Goal: Information Seeking & Learning: Learn about a topic

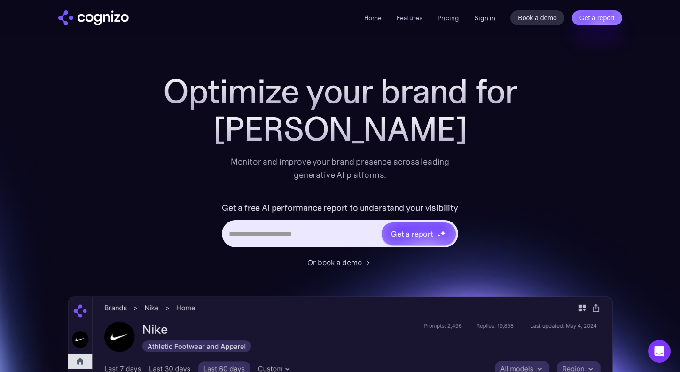
click at [482, 16] on link "Sign in" at bounding box center [484, 17] width 21 height 11
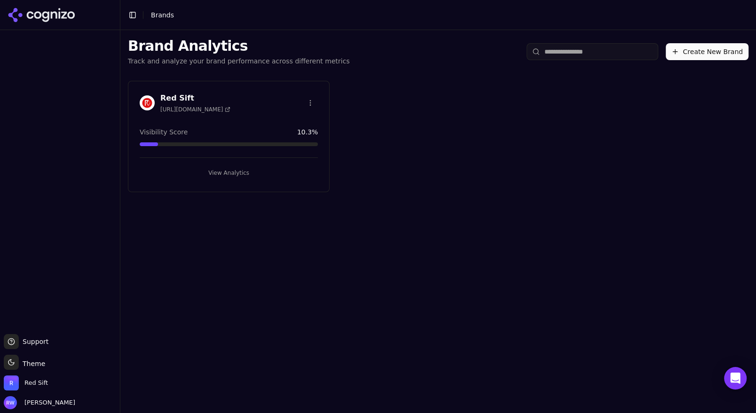
click at [238, 165] on button "View Analytics" at bounding box center [229, 172] width 178 height 15
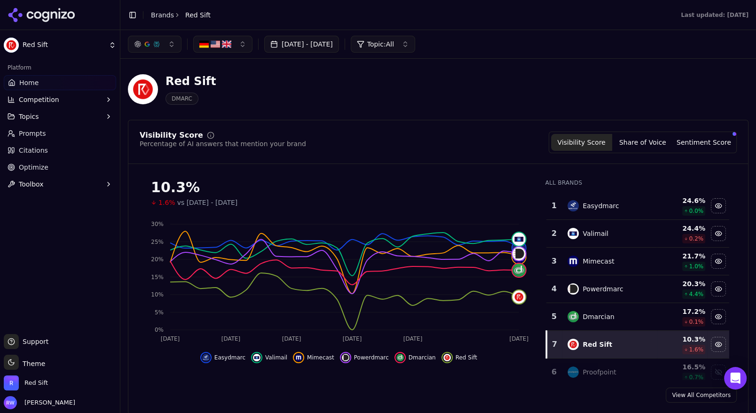
drag, startPoint x: 236, startPoint y: 38, endPoint x: 237, endPoint y: 44, distance: 6.2
click at [236, 38] on button "button" at bounding box center [222, 44] width 59 height 17
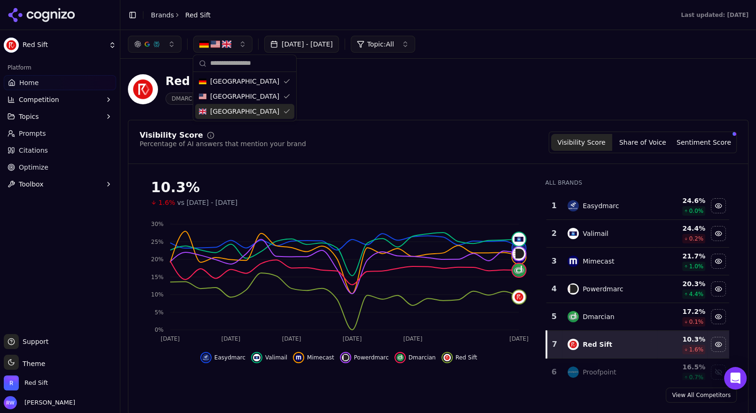
drag, startPoint x: 235, startPoint y: 110, endPoint x: 230, endPoint y: 82, distance: 27.7
click at [234, 110] on span "United Kingdom" at bounding box center [244, 111] width 69 height 9
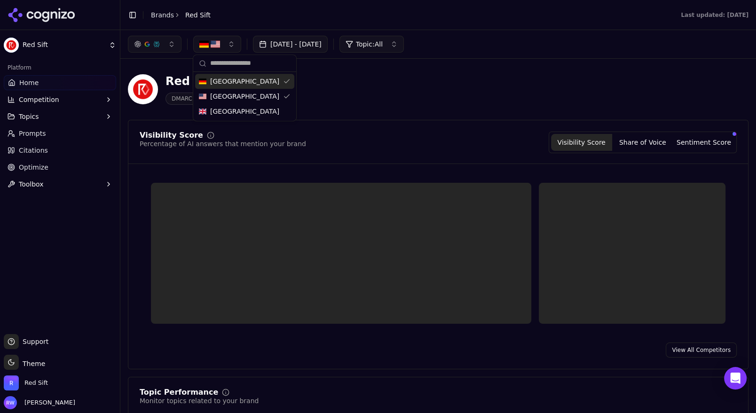
drag, startPoint x: 233, startPoint y: 79, endPoint x: 238, endPoint y: 83, distance: 6.3
click at [233, 79] on span "Germany" at bounding box center [244, 81] width 69 height 9
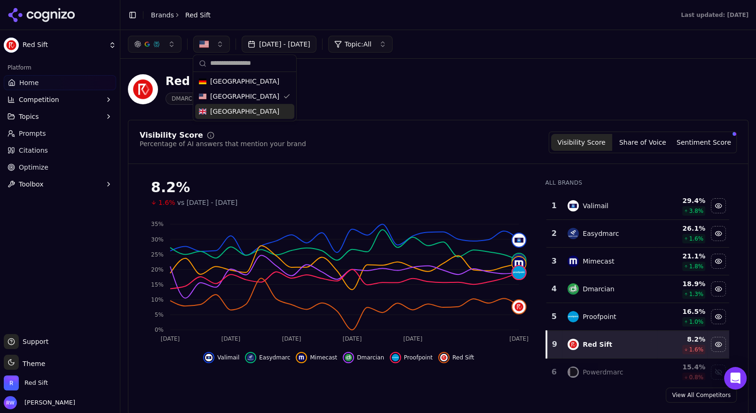
click at [232, 110] on span "United Kingdom" at bounding box center [244, 111] width 69 height 9
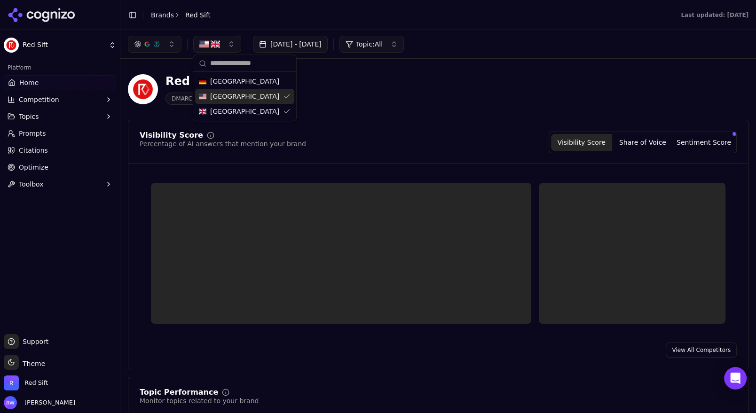
click at [232, 96] on span "United States" at bounding box center [244, 96] width 69 height 9
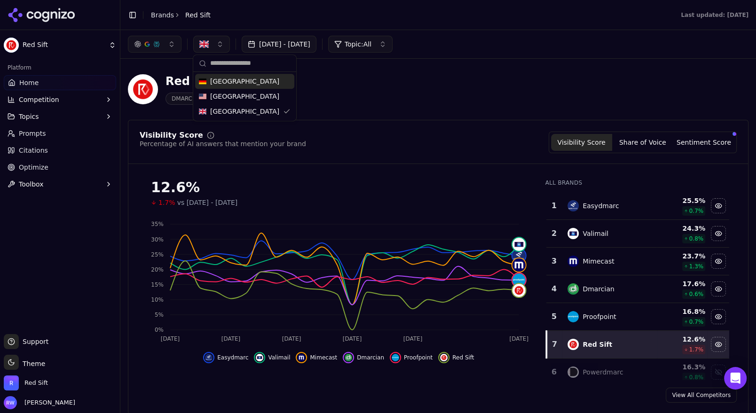
click at [248, 87] on div "Germany" at bounding box center [244, 81] width 99 height 15
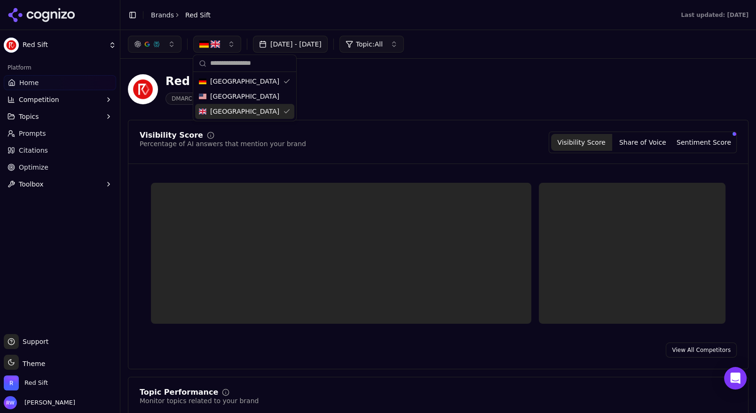
click at [259, 115] on div "United Kingdom" at bounding box center [244, 111] width 99 height 15
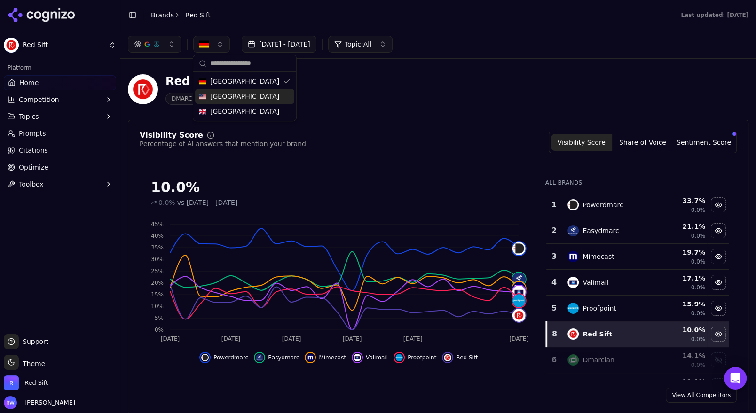
click at [360, 109] on div "Red Sift DMARC" at bounding box center [438, 89] width 621 height 46
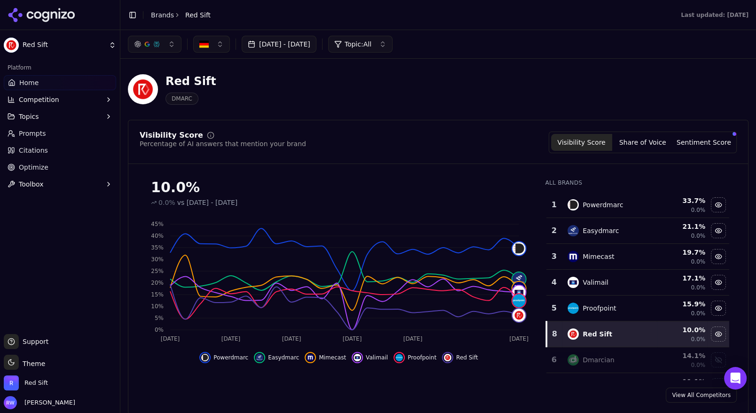
click at [216, 42] on button "button" at bounding box center [211, 44] width 37 height 17
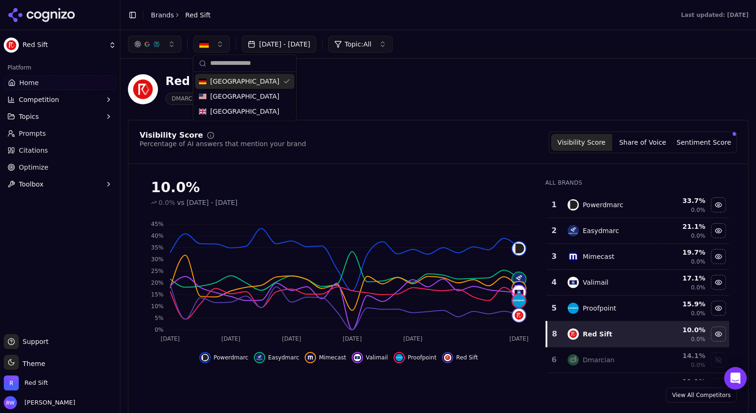
drag, startPoint x: 226, startPoint y: 84, endPoint x: 227, endPoint y: 92, distance: 7.6
click at [226, 84] on span "Germany" at bounding box center [244, 81] width 69 height 9
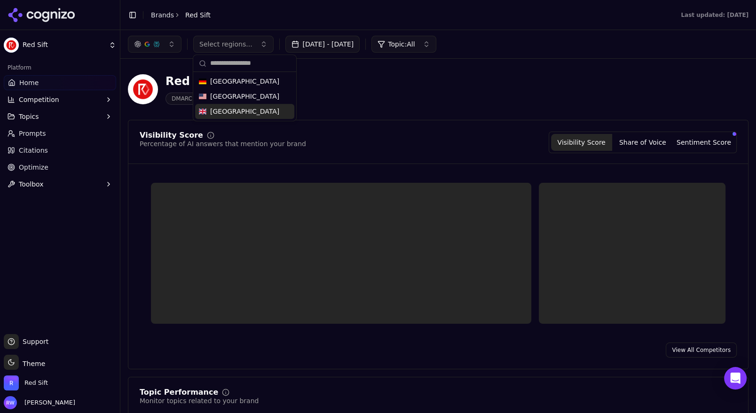
click at [231, 107] on span "United Kingdom" at bounding box center [244, 111] width 69 height 9
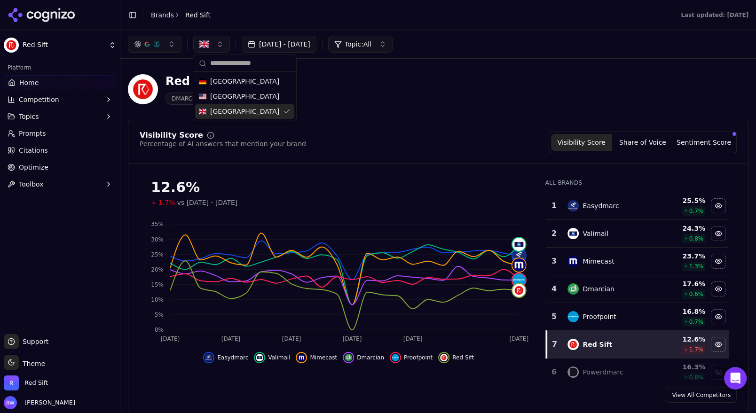
click at [362, 112] on div "Red Sift DMARC" at bounding box center [438, 89] width 621 height 46
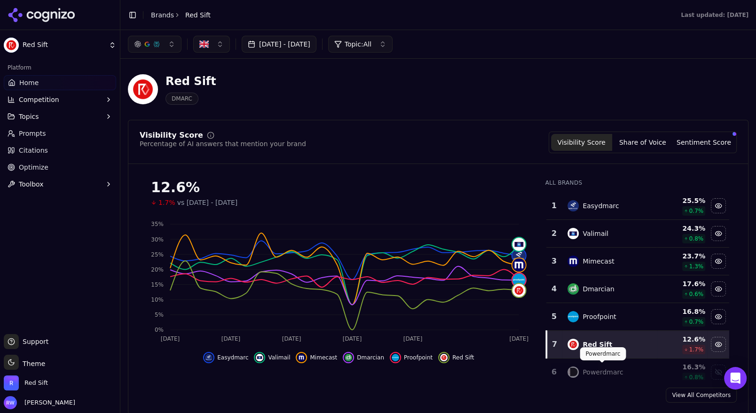
click at [605, 368] on div "Powerdmarc" at bounding box center [602, 372] width 40 height 9
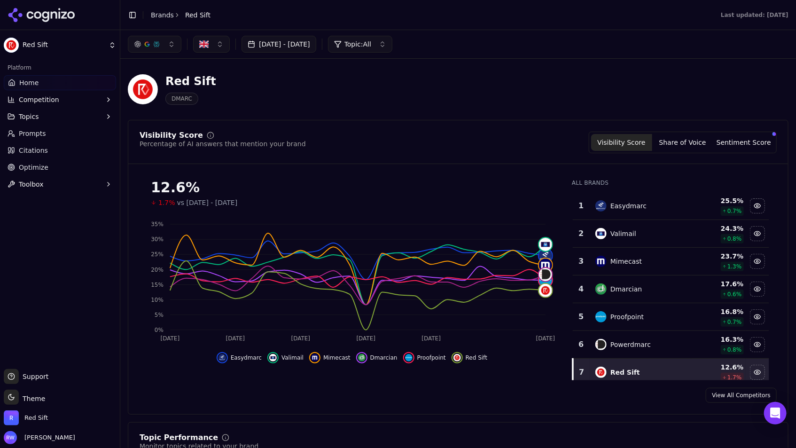
scroll to position [10, 0]
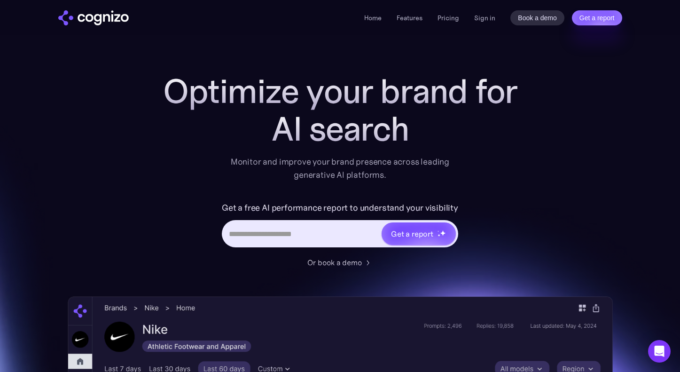
drag, startPoint x: 485, startPoint y: 17, endPoint x: 494, endPoint y: 32, distance: 17.3
click at [485, 17] on link "Sign in" at bounding box center [484, 17] width 21 height 11
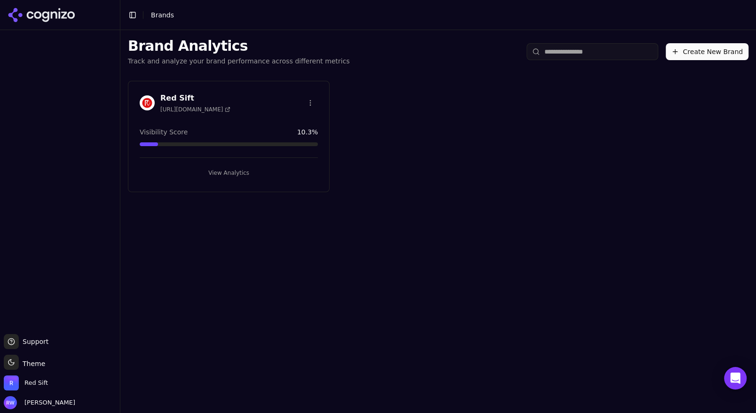
click at [247, 174] on button "View Analytics" at bounding box center [229, 172] width 178 height 15
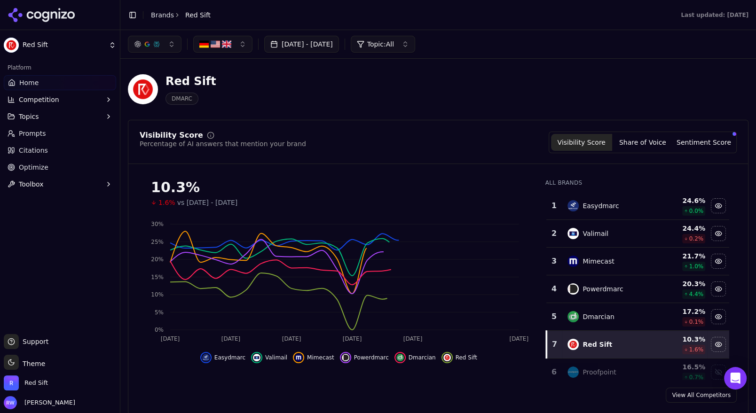
click at [68, 119] on button "Topics" at bounding box center [60, 116] width 112 height 15
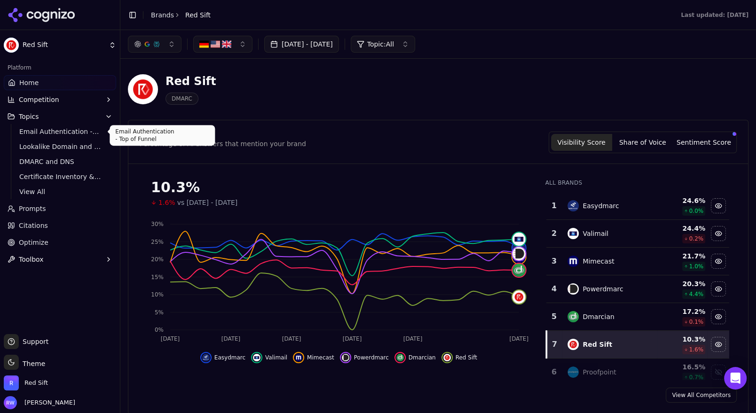
click at [70, 134] on span "Email Authentication - Top of Funnel" at bounding box center [60, 131] width 82 height 9
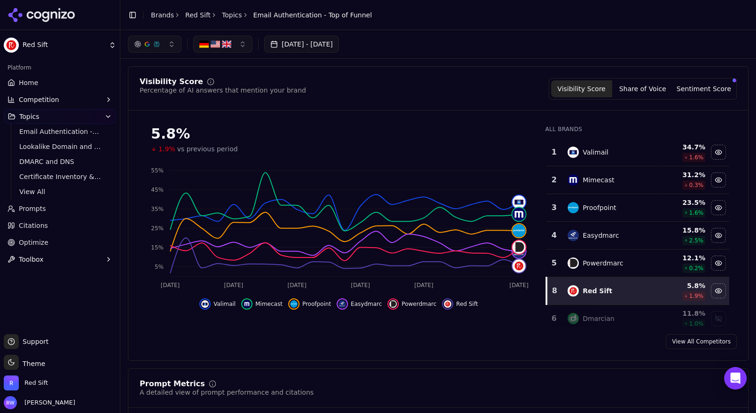
click at [315, 13] on span "Email Authentication - Top of Funnel" at bounding box center [312, 14] width 118 height 9
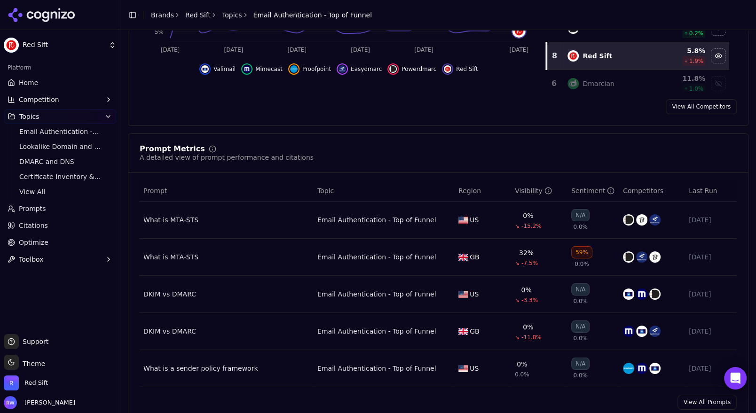
scroll to position [301, 0]
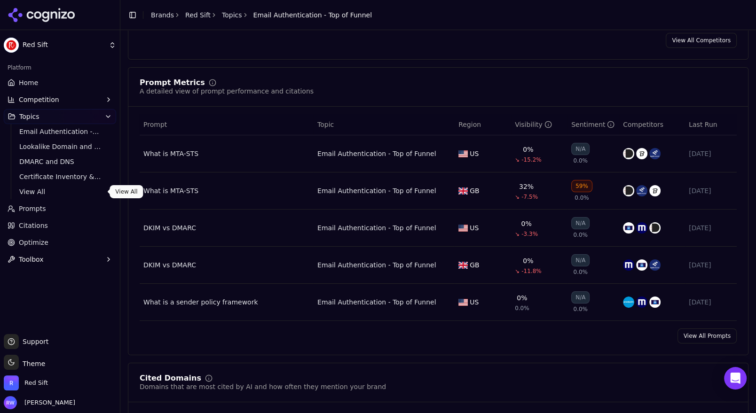
click at [34, 189] on span "View All" at bounding box center [60, 191] width 82 height 9
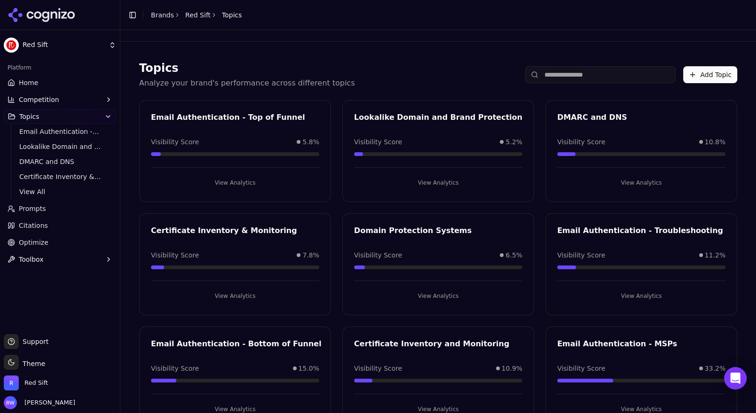
scroll to position [32, 0]
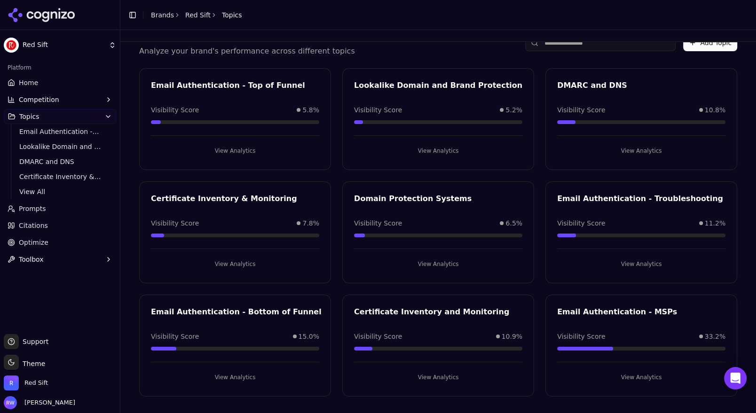
click at [240, 375] on button "View Analytics" at bounding box center [235, 377] width 168 height 15
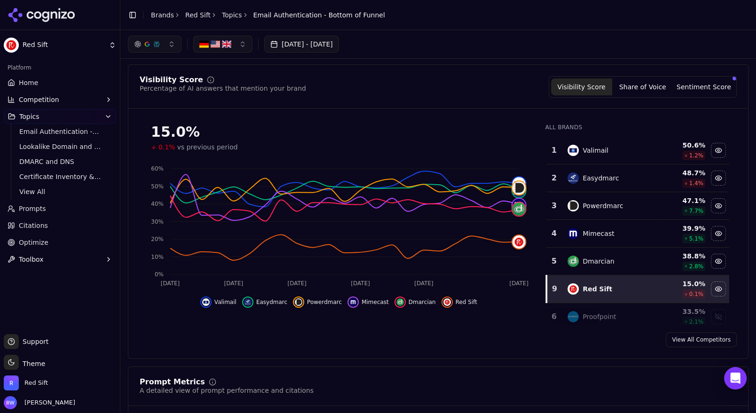
scroll to position [10, 0]
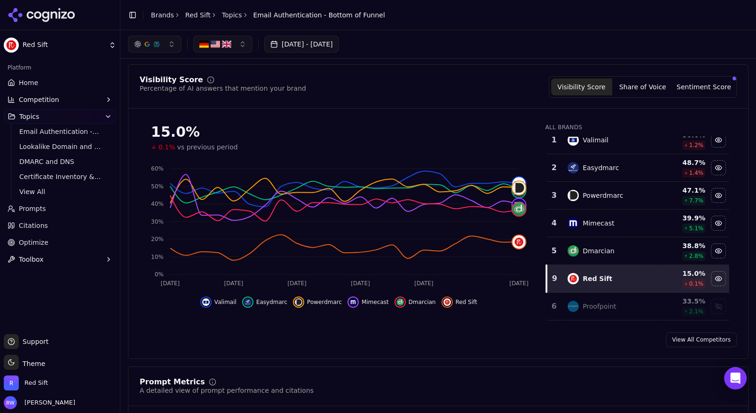
drag, startPoint x: 606, startPoint y: 309, endPoint x: 605, endPoint y: 299, distance: 9.9
click at [605, 309] on div "Proofpoint" at bounding box center [608, 306] width 83 height 11
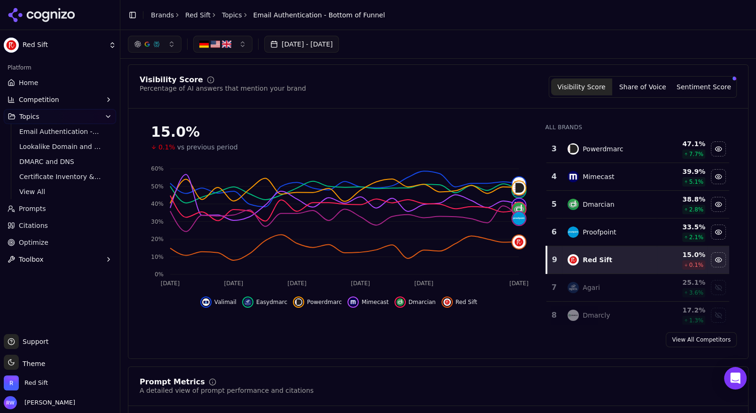
scroll to position [72, 0]
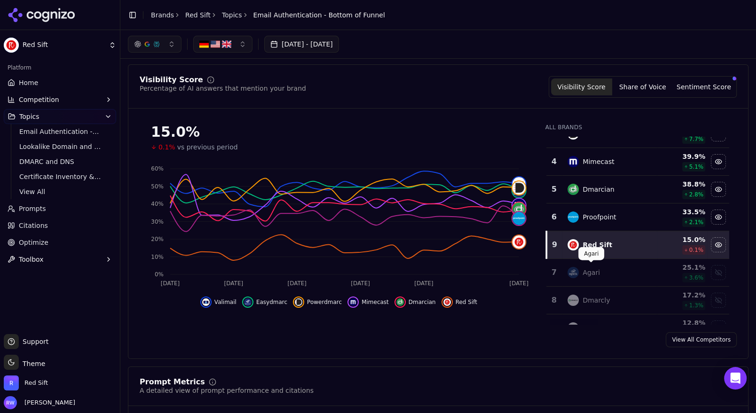
click at [595, 272] on div "Agari" at bounding box center [590, 272] width 17 height 9
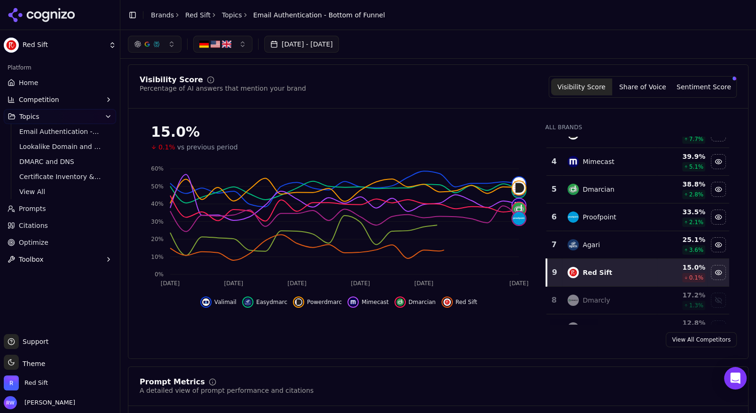
click at [608, 297] on div "Dmarcly" at bounding box center [608, 300] width 83 height 11
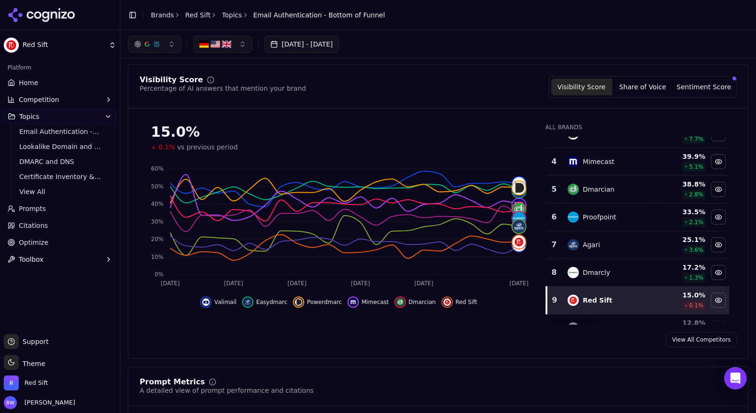
click at [339, 51] on button "[DATE] - [DATE]" at bounding box center [301, 44] width 75 height 17
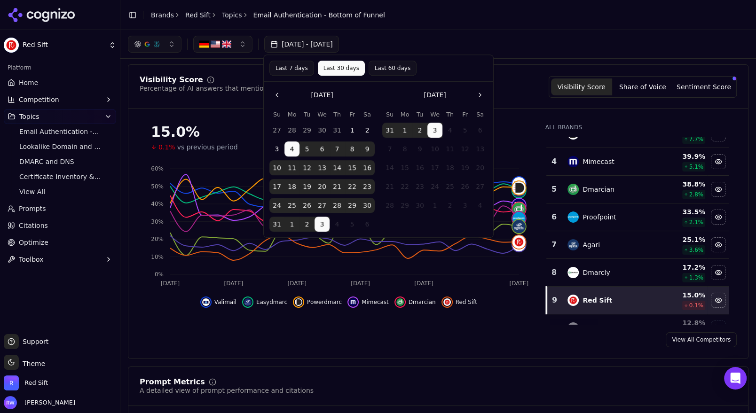
click at [351, 129] on button "1" at bounding box center [352, 130] width 15 height 15
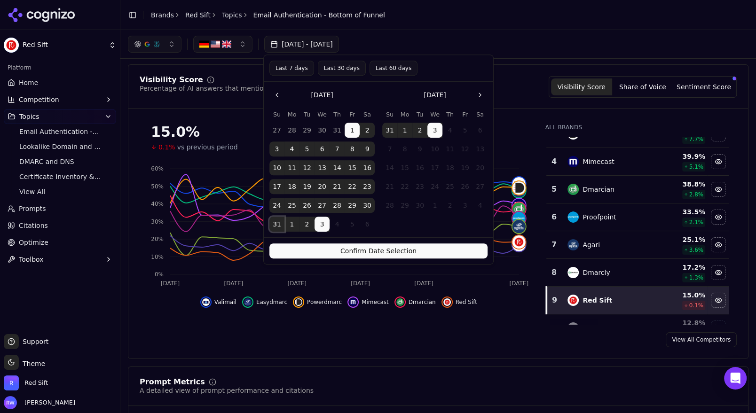
drag, startPoint x: 275, startPoint y: 222, endPoint x: 300, endPoint y: 247, distance: 35.2
click at [275, 222] on button "31" at bounding box center [276, 224] width 15 height 15
click at [308, 252] on button "Confirm Date Selection" at bounding box center [378, 251] width 218 height 15
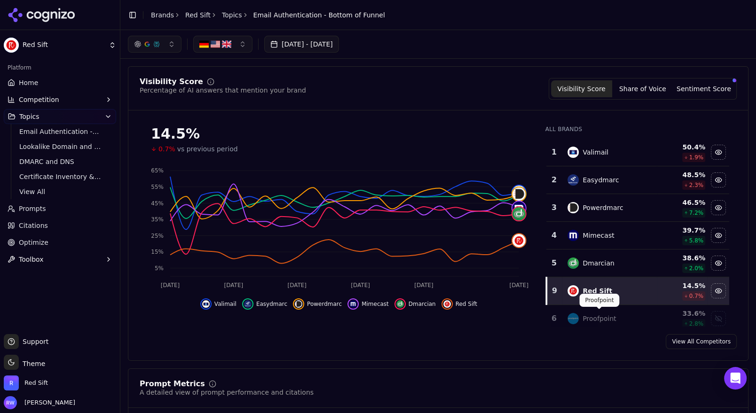
click at [608, 319] on div "Proofpoint" at bounding box center [598, 318] width 33 height 9
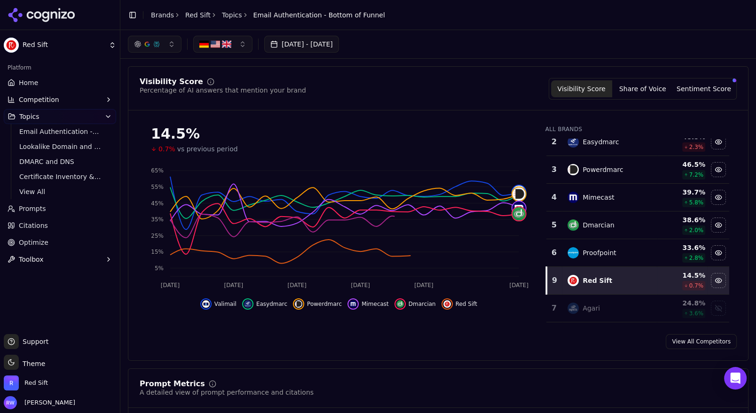
scroll to position [87, 0]
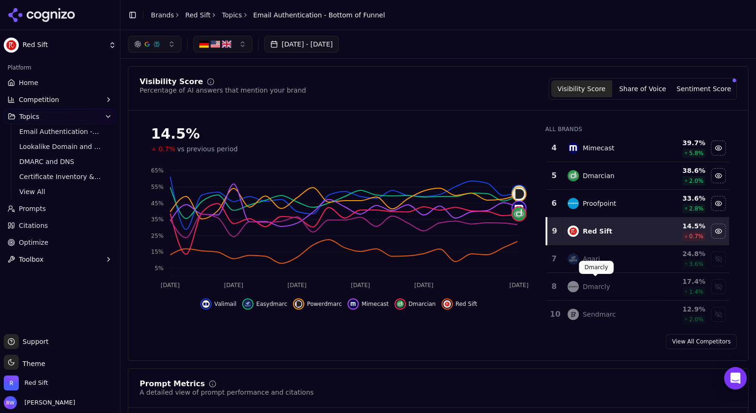
click at [604, 253] on div "Agari" at bounding box center [608, 258] width 83 height 11
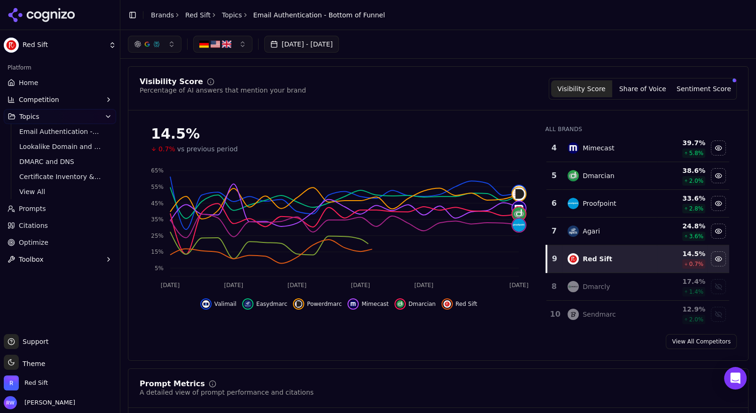
click at [612, 281] on div "Dmarcly" at bounding box center [608, 286] width 83 height 11
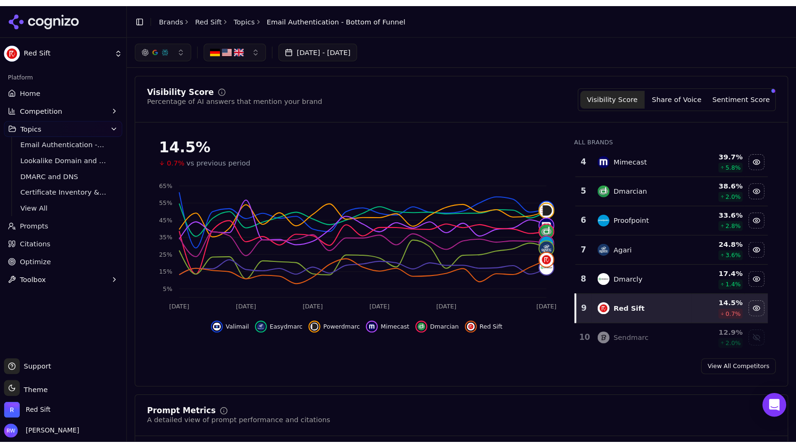
scroll to position [0, 0]
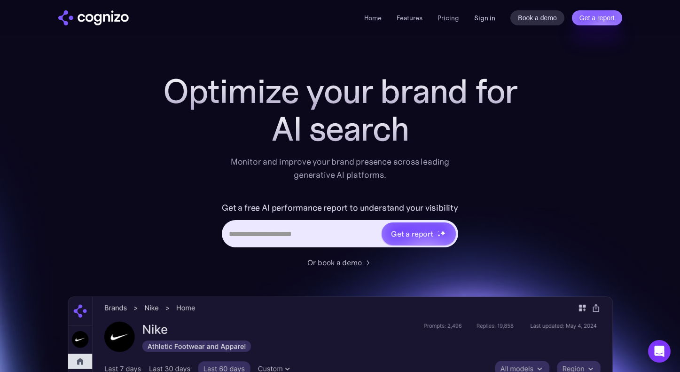
click at [491, 19] on link "Sign in" at bounding box center [484, 17] width 21 height 11
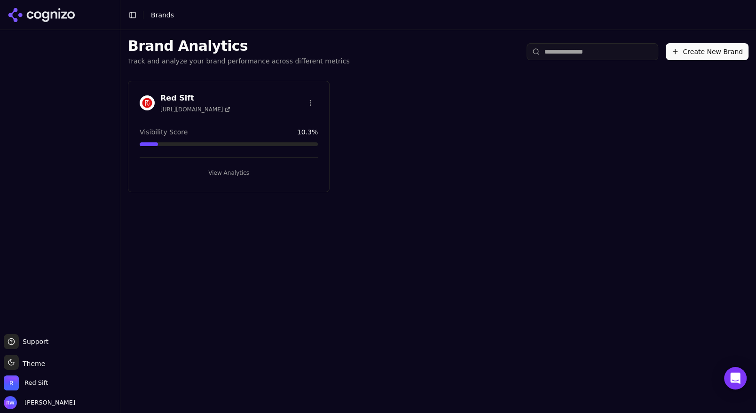
click at [291, 173] on button "View Analytics" at bounding box center [229, 172] width 178 height 15
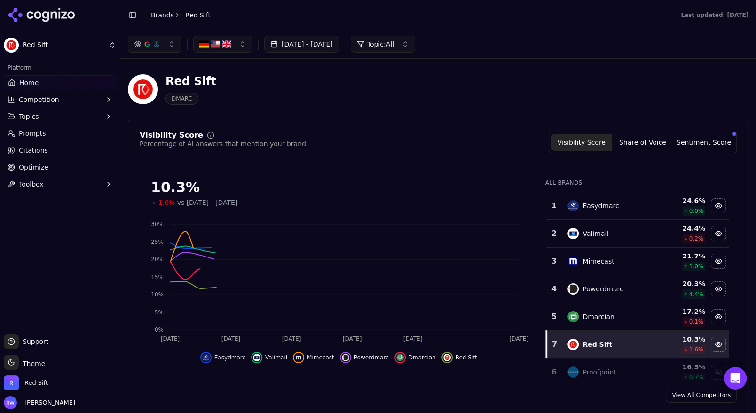
drag, startPoint x: 94, startPoint y: 117, endPoint x: 127, endPoint y: 143, distance: 42.5
click at [94, 117] on button "Topics" at bounding box center [60, 116] width 112 height 15
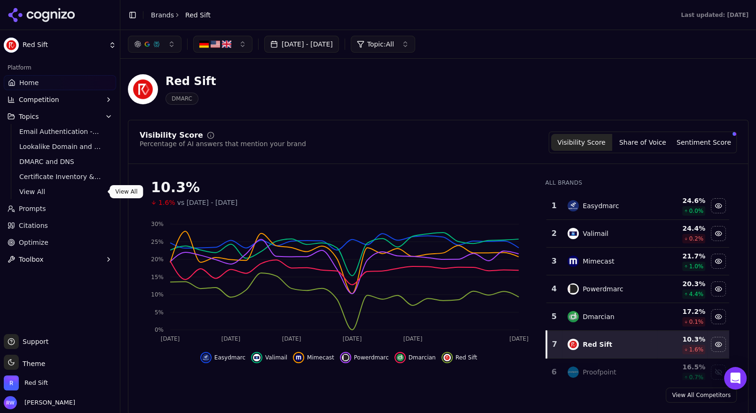
click at [37, 196] on link "View All" at bounding box center [60, 191] width 89 height 13
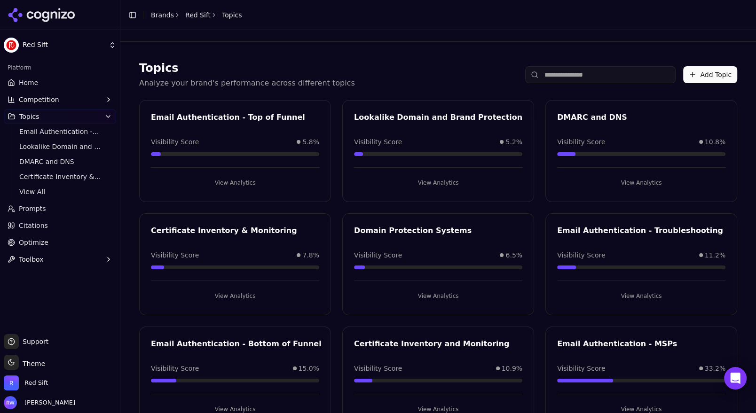
scroll to position [32, 0]
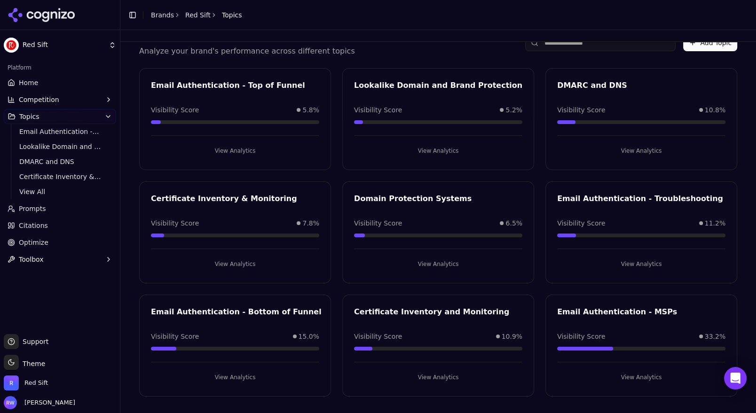
click at [663, 260] on button "View Analytics" at bounding box center [641, 264] width 168 height 15
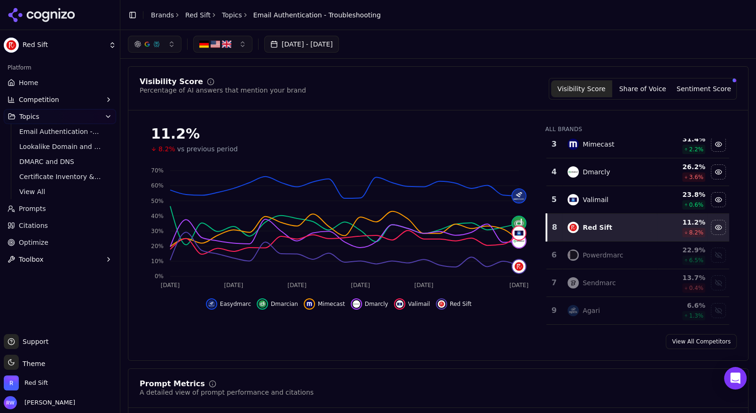
scroll to position [64, 0]
click at [608, 257] on div "Sendmarc Sendmarc" at bounding box center [599, 263] width 40 height 13
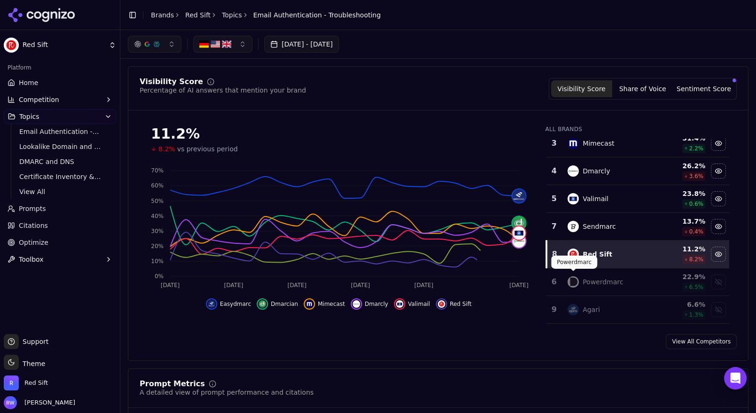
click at [577, 277] on img "Data table" at bounding box center [572, 281] width 11 height 11
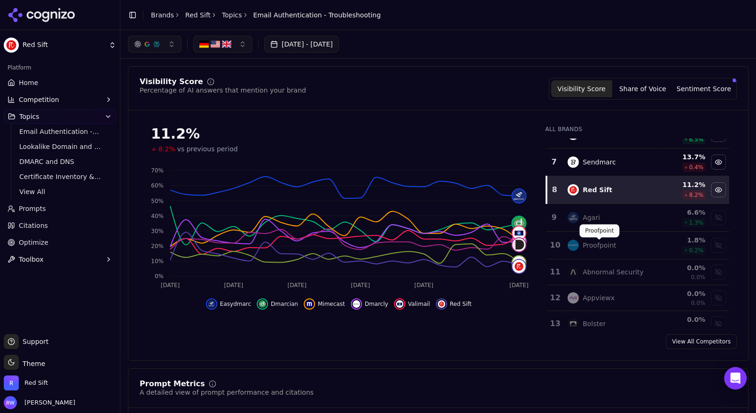
scroll to position [149, 0]
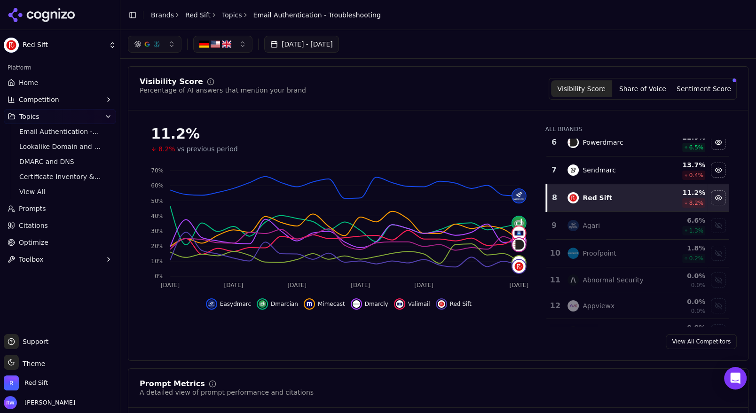
click at [639, 216] on td "Agari" at bounding box center [609, 226] width 94 height 28
click at [639, 248] on div "Proofpoint" at bounding box center [608, 253] width 83 height 11
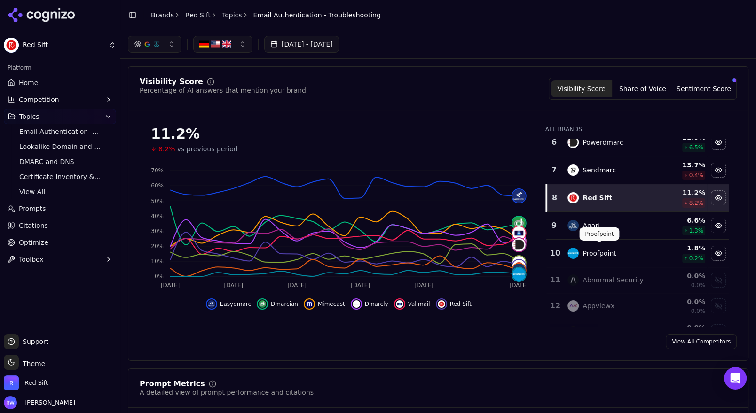
click at [583, 249] on div "Proofpoint" at bounding box center [598, 253] width 33 height 9
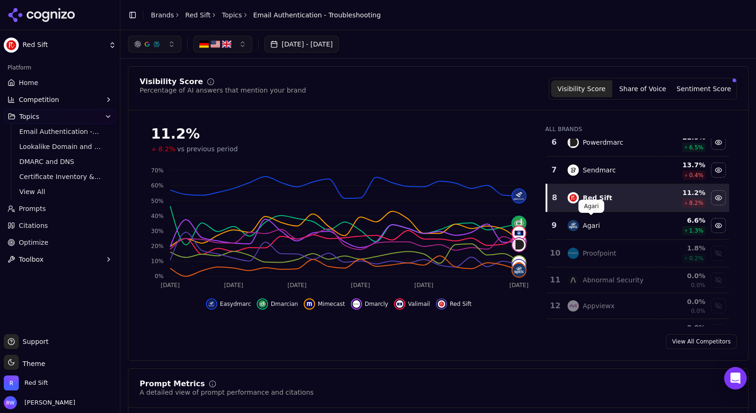
click at [595, 225] on div "Agari" at bounding box center [590, 225] width 17 height 9
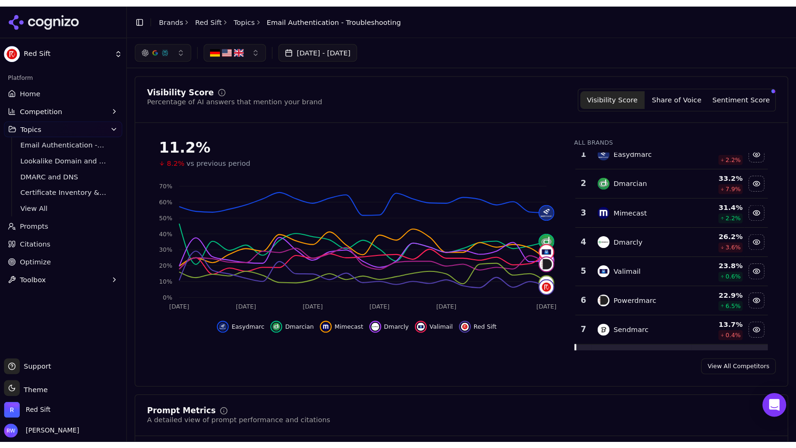
scroll to position [0, 0]
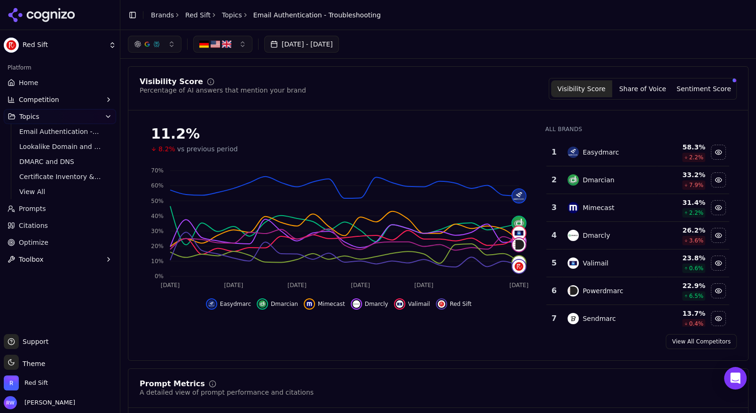
click at [326, 41] on button "[DATE] - [DATE]" at bounding box center [301, 44] width 75 height 17
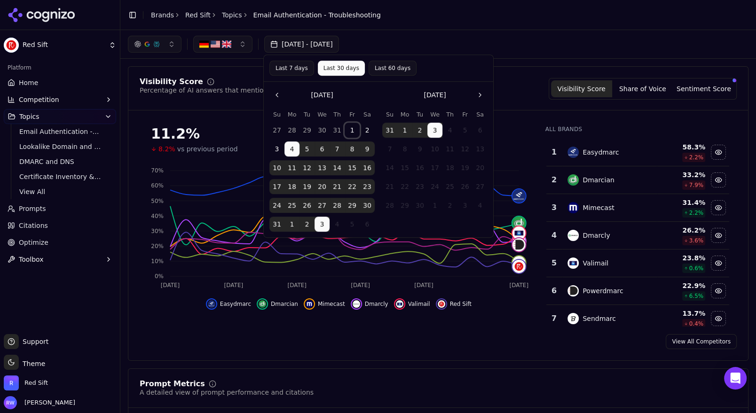
click at [353, 128] on button "1" at bounding box center [352, 130] width 15 height 15
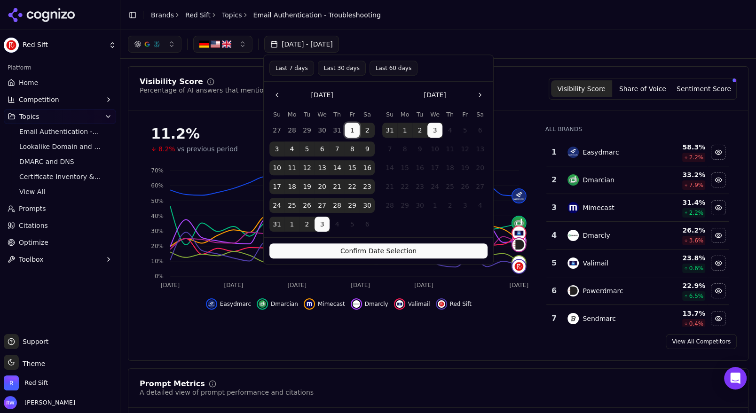
click at [272, 223] on button "31" at bounding box center [276, 224] width 15 height 15
click at [328, 249] on button "Confirm Date Selection" at bounding box center [378, 251] width 218 height 15
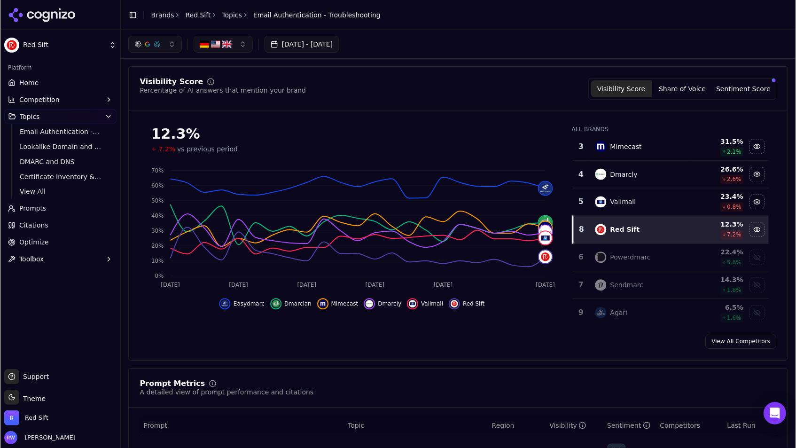
scroll to position [66, 0]
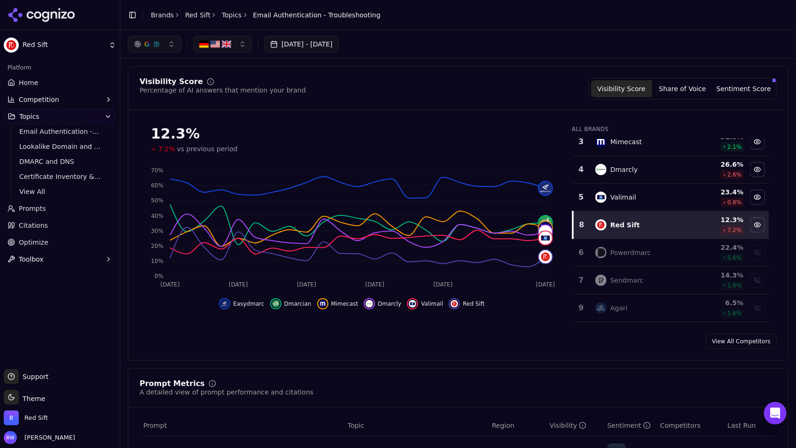
drag, startPoint x: 644, startPoint y: 258, endPoint x: 645, endPoint y: 273, distance: 15.1
click at [644, 258] on td "Powerdmarc" at bounding box center [641, 253] width 102 height 28
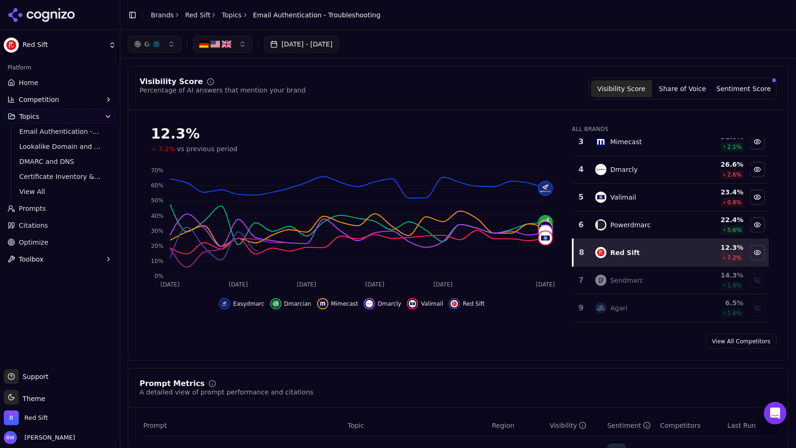
click at [645, 275] on div "Sendmarc" at bounding box center [641, 280] width 90 height 11
